Goal: Transaction & Acquisition: Purchase product/service

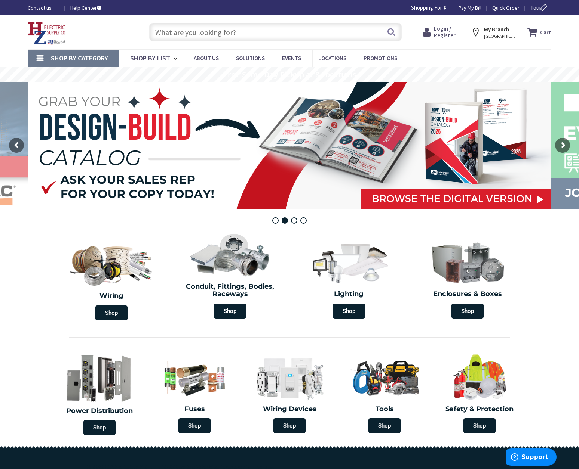
click at [500, 33] on span "NORTHAMPTON, MA" at bounding box center [500, 36] width 32 height 6
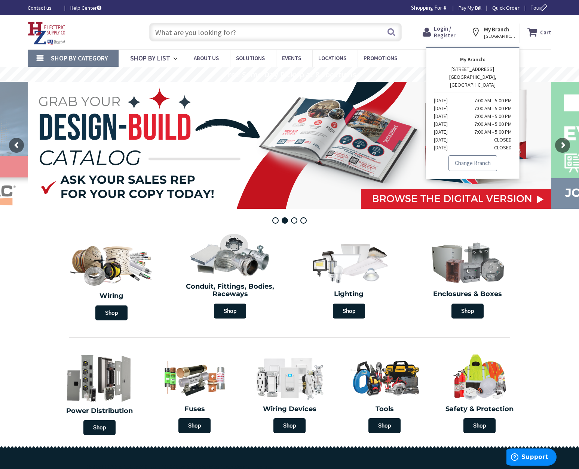
click at [478, 158] on link "Change Branch" at bounding box center [472, 163] width 49 height 16
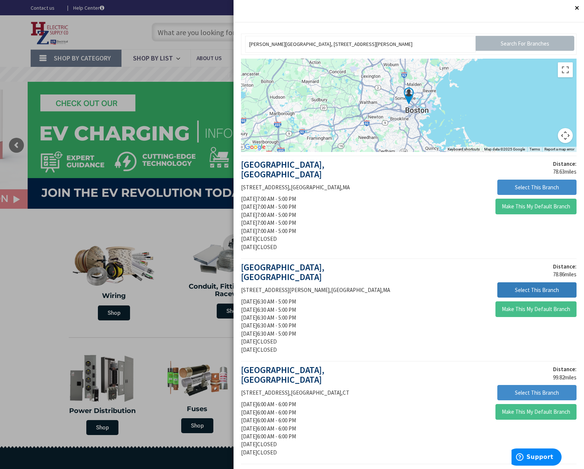
click at [508, 283] on button "Select This Branch" at bounding box center [536, 291] width 79 height 16
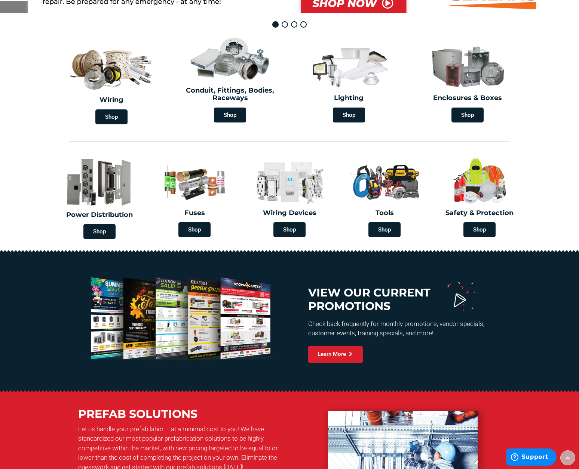
scroll to position [122, 0]
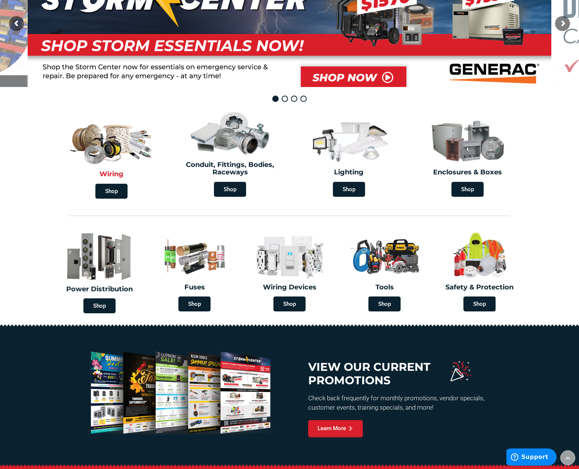
click at [120, 166] on img at bounding box center [111, 141] width 89 height 52
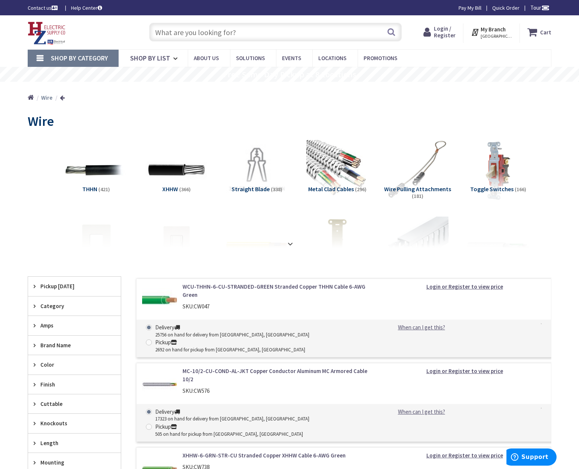
click at [41, 310] on span "Category" at bounding box center [70, 306] width 61 height 8
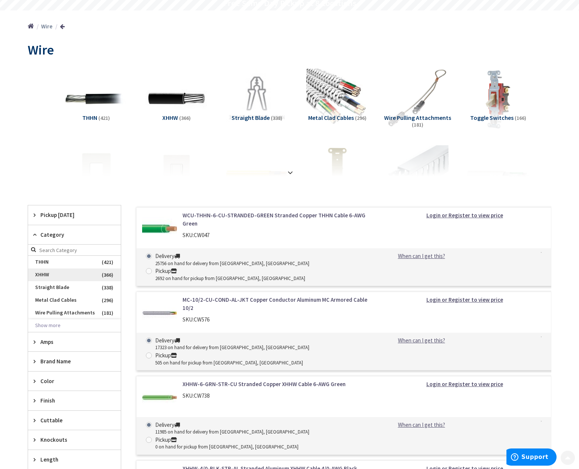
scroll to position [75, 0]
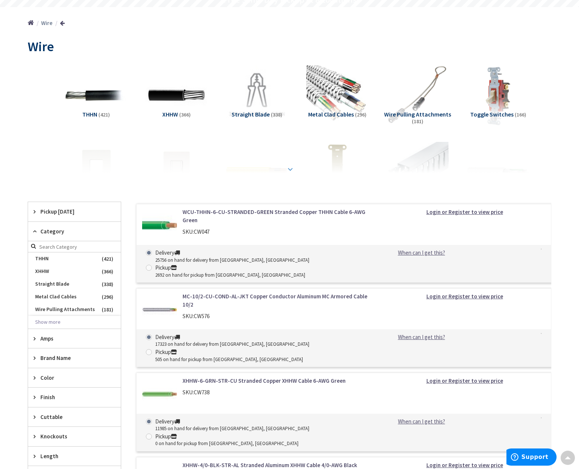
click at [289, 166] on strong at bounding box center [290, 169] width 9 height 8
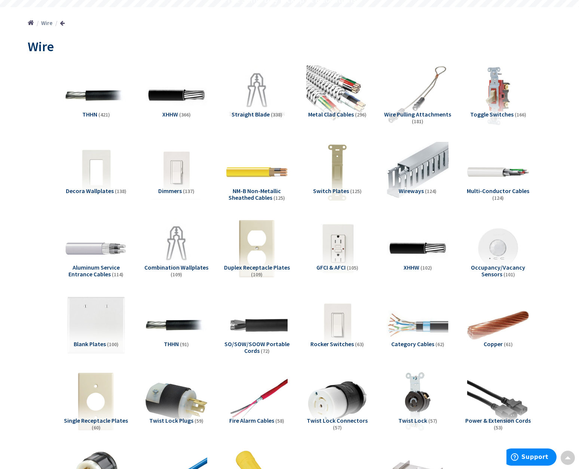
click at [257, 191] on span "NM-B Non-Metallic Sheathed Cables" at bounding box center [254, 194] width 52 height 14
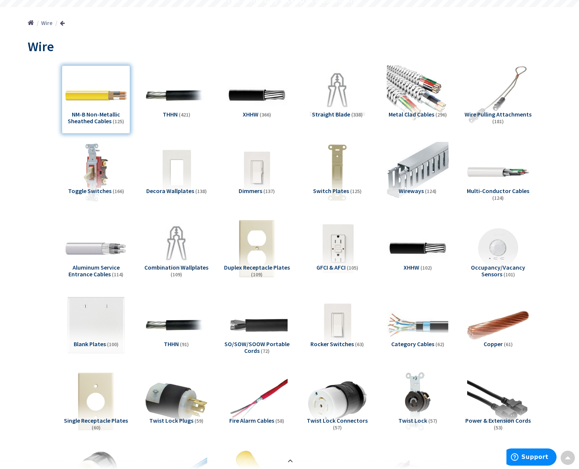
scroll to position [1457, 0]
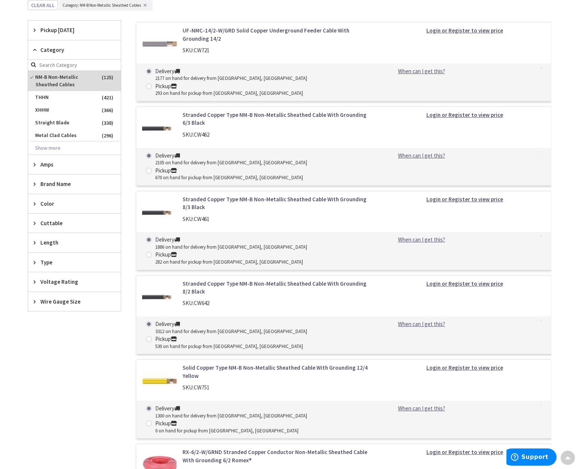
click at [266, 364] on link "Solid Copper Type NM-B Non-Metallic Sheathed Cable With Grounding 12/4 Yellow" at bounding box center [277, 372] width 190 height 16
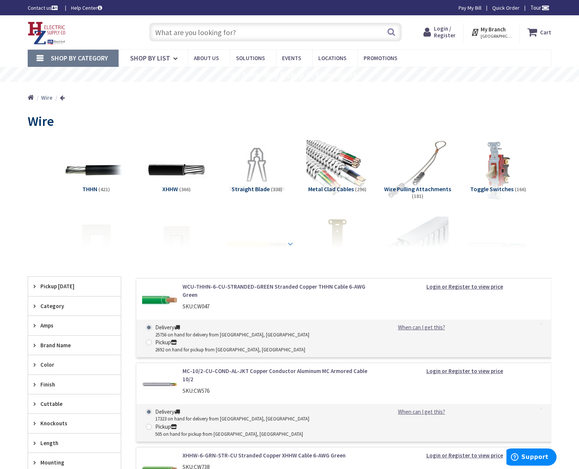
click at [289, 243] on strong at bounding box center [290, 242] width 9 height 8
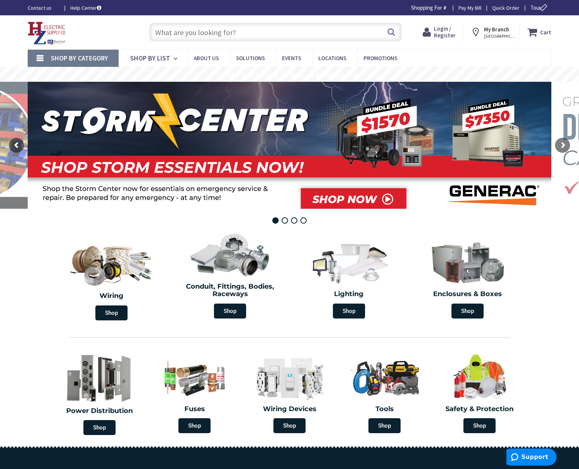
click at [468, 9] on link "Pay My Bill" at bounding box center [469, 7] width 23 height 7
